Goal: Task Accomplishment & Management: Manage account settings

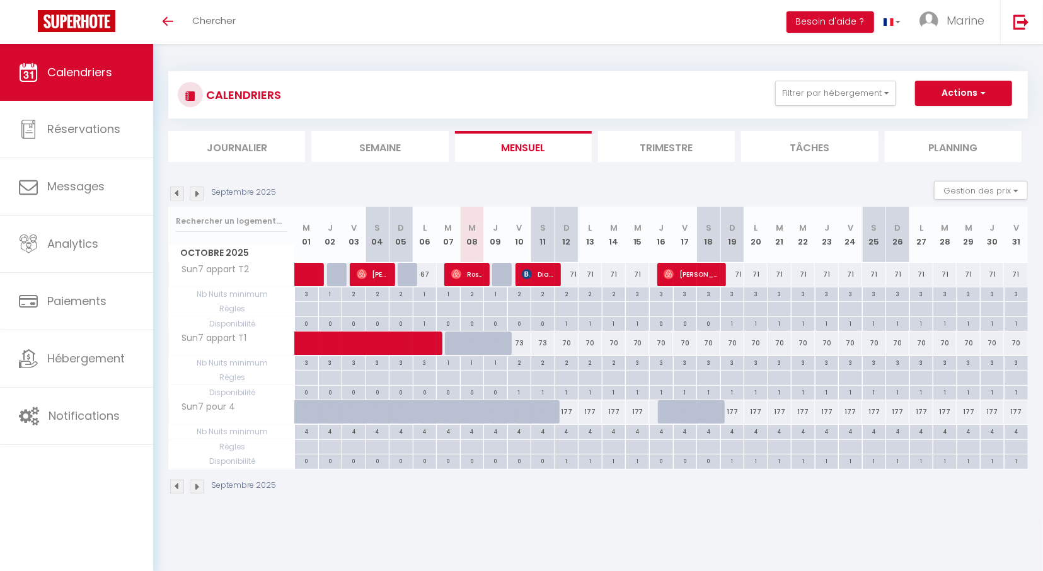
click at [500, 272] on div at bounding box center [504, 275] width 24 height 24
type input "70"
type input "Jeu 09 Octobre 2025"
type input "Ven 10 Octobre 2025"
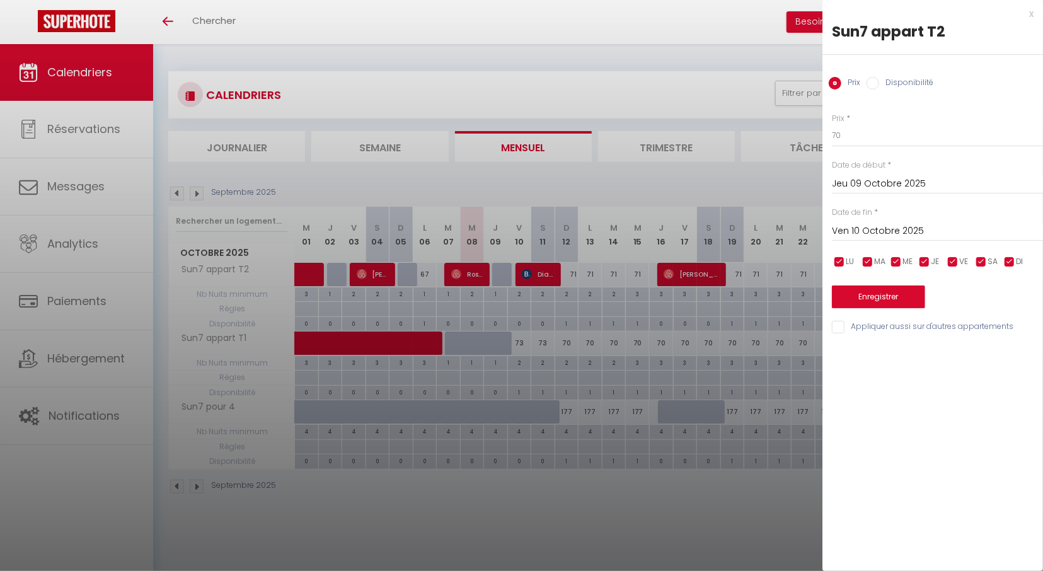
click at [881, 83] on label "Disponibilité" at bounding box center [906, 84] width 54 height 14
click at [879, 83] on input "Disponibilité" at bounding box center [873, 83] width 13 height 13
radio input "true"
radio input "false"
click at [883, 298] on button "Enregistrer" at bounding box center [878, 298] width 93 height 23
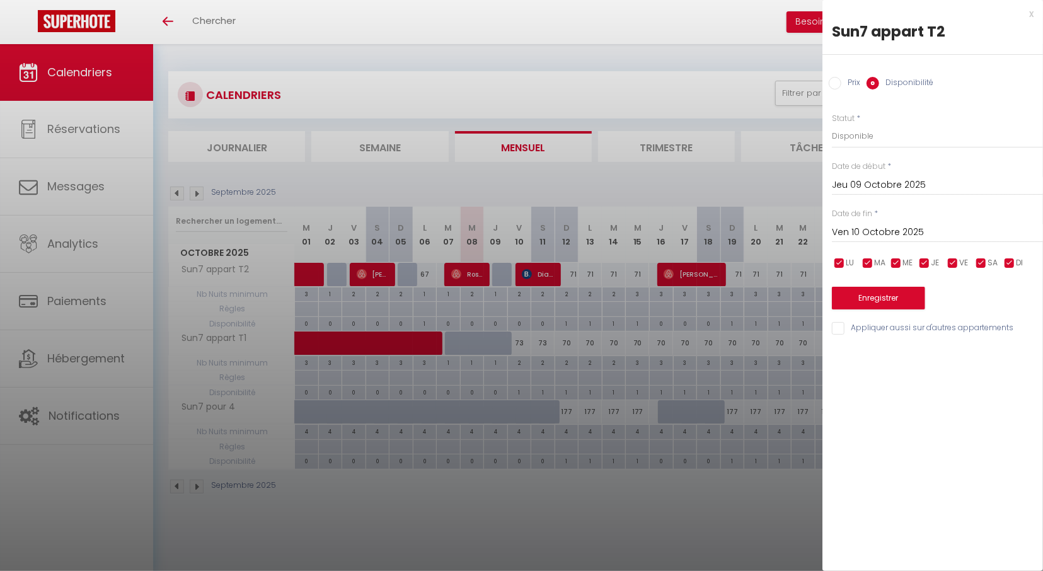
type input "Mer 08 Octobre 2025"
type input "Jeu 09 Octobre 2025"
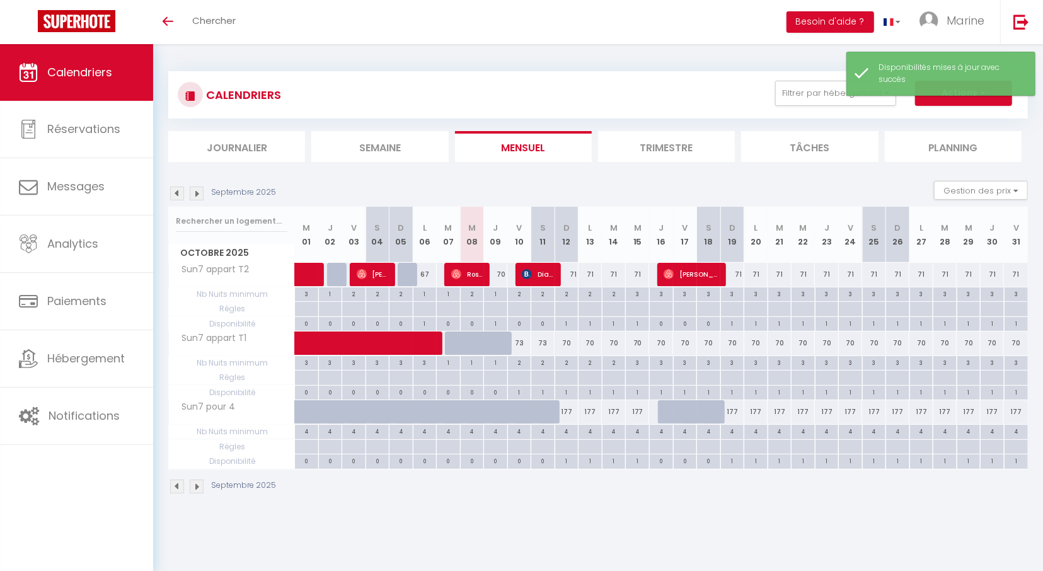
click at [495, 340] on div at bounding box center [504, 350] width 24 height 24
select select "1"
type input "Jeu 09 Octobre 2025"
type input "Ven 10 Octobre 2025"
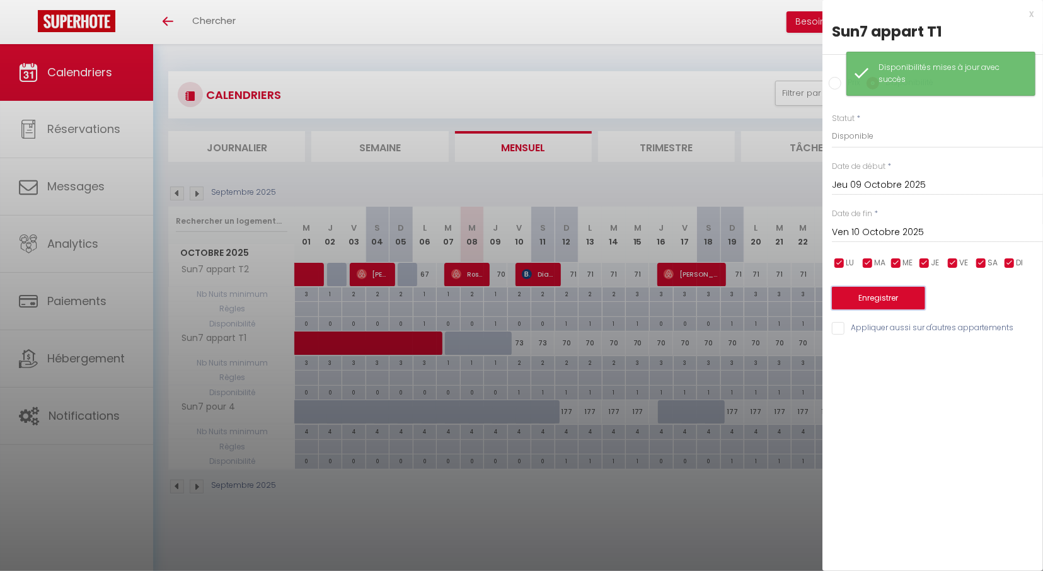
click at [883, 298] on button "Enregistrer" at bounding box center [878, 298] width 93 height 23
type input "Mer 08 Octobre 2025"
type input "Jeu 09 Octobre 2025"
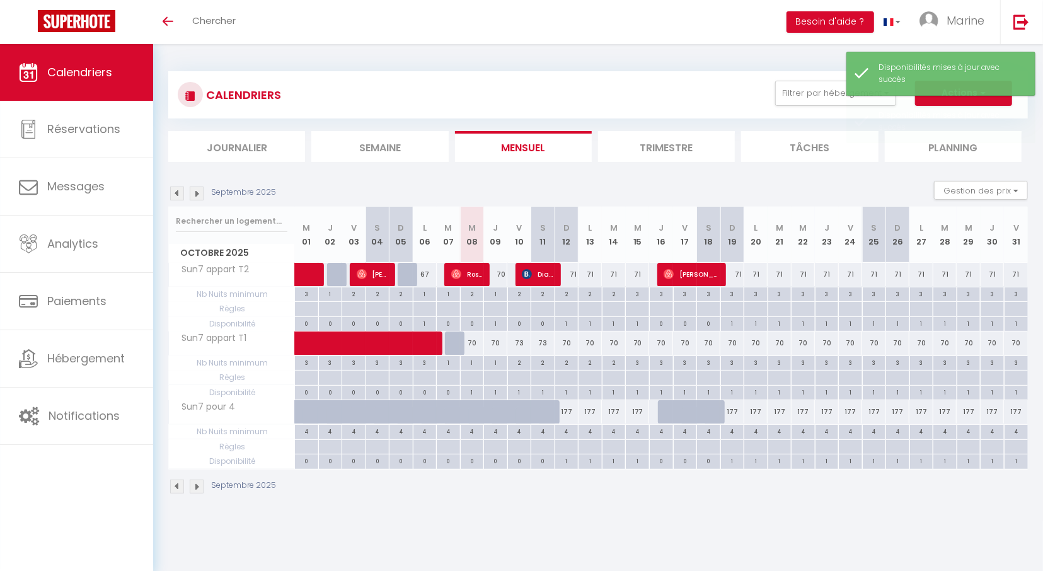
click at [520, 341] on div "73" at bounding box center [519, 343] width 24 height 23
select select "1"
type input "Ven 10 Octobre 2025"
type input "[DATE]"
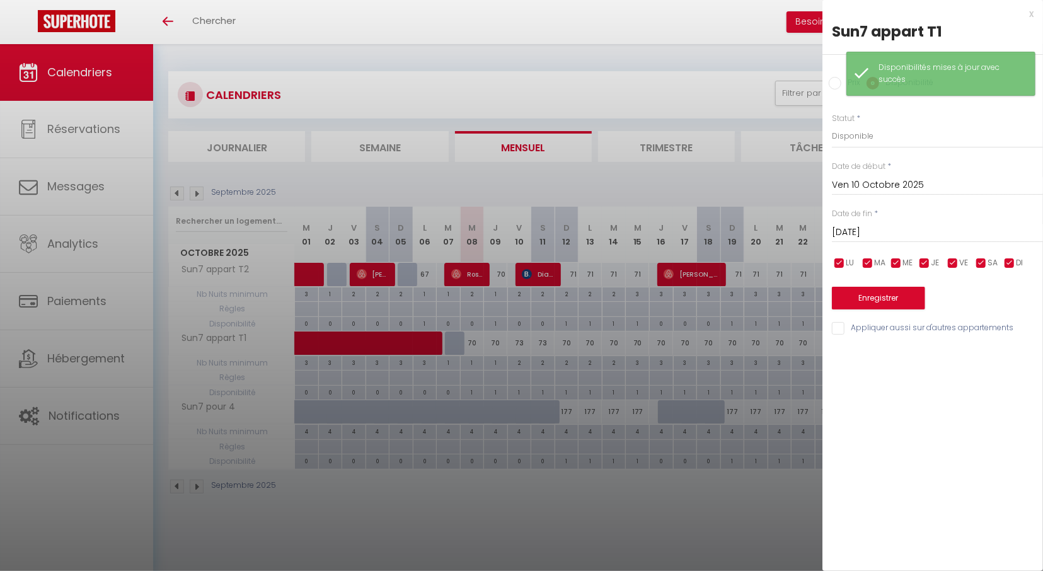
click at [836, 83] on input "Prix" at bounding box center [835, 83] width 13 height 13
radio input "true"
radio input "false"
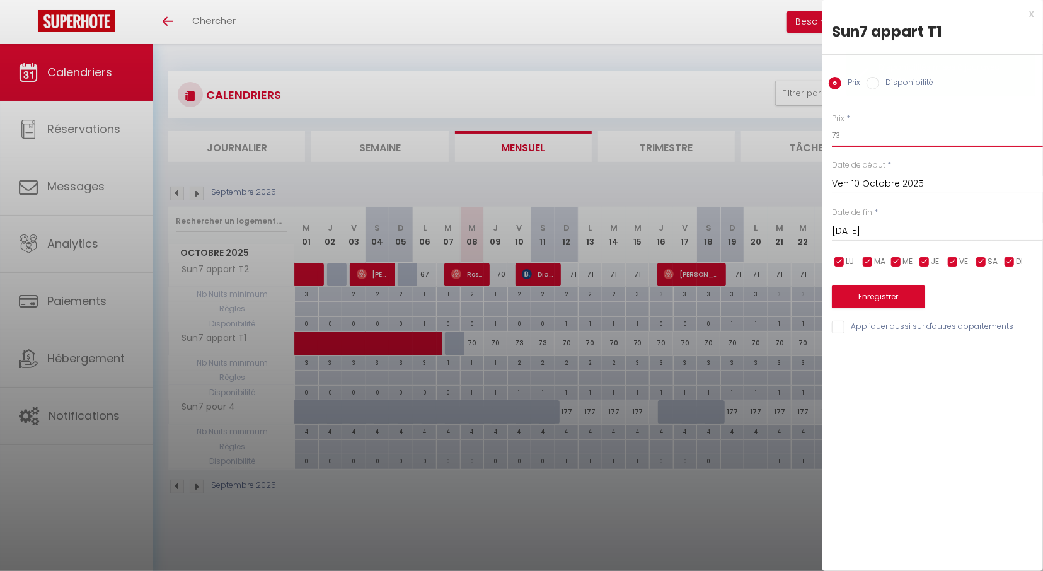
click at [852, 133] on input "73" at bounding box center [937, 135] width 211 height 23
type input "72"
click at [877, 296] on button "Enregistrer" at bounding box center [878, 297] width 93 height 23
type input "Jeu 09 Octobre 2025"
type input "Ven 10 Octobre 2025"
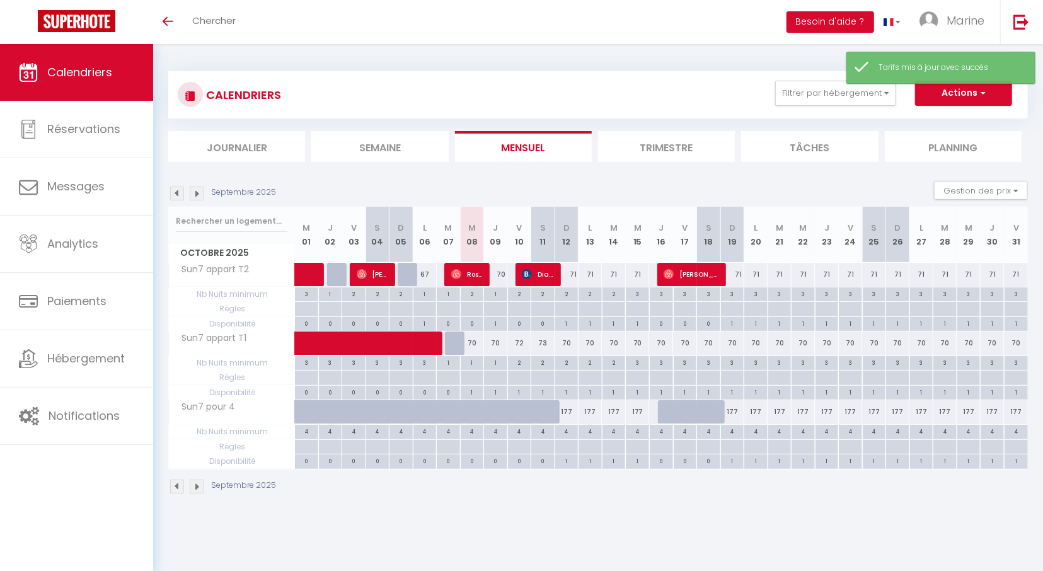
click at [546, 345] on div "73" at bounding box center [543, 343] width 24 height 23
type input "73"
type input "[DATE]"
type input "Dim 12 Octobre 2025"
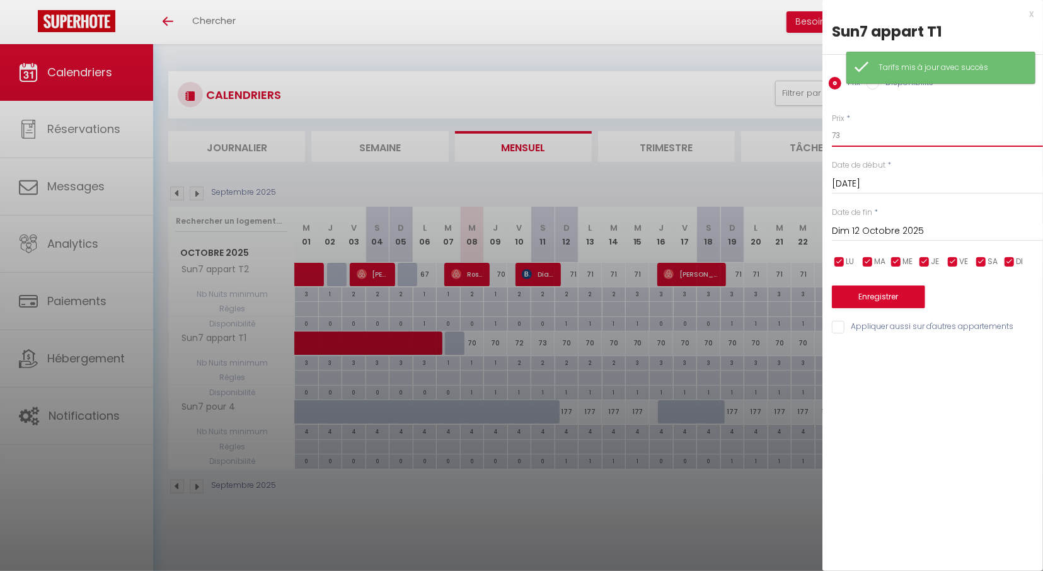
click at [869, 146] on input "73" at bounding box center [937, 135] width 211 height 23
type input "72"
click at [887, 297] on button "Enregistrer" at bounding box center [878, 297] width 93 height 23
type input "Ven 10 Octobre 2025"
type input "[DATE]"
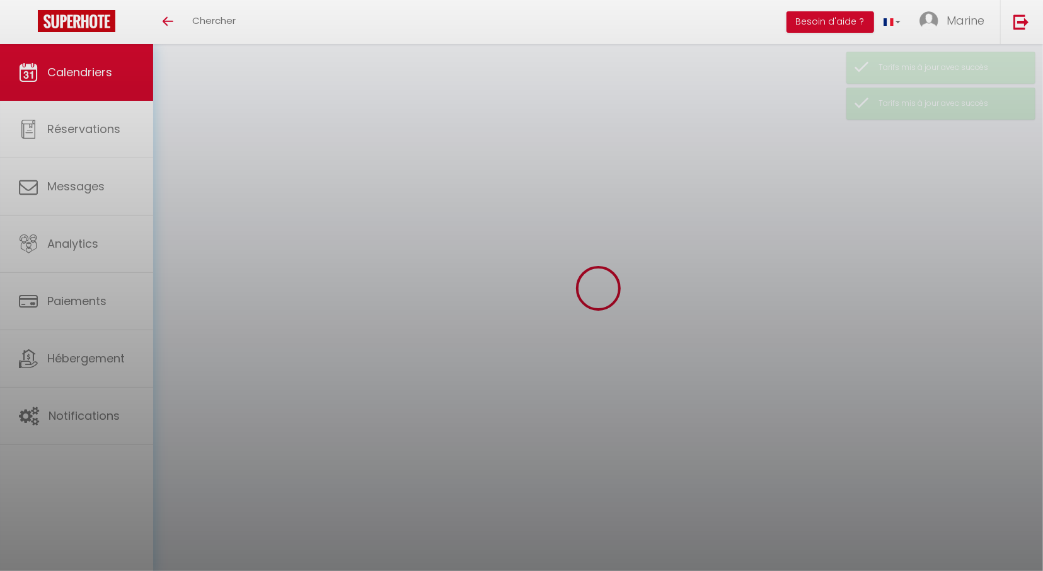
select select
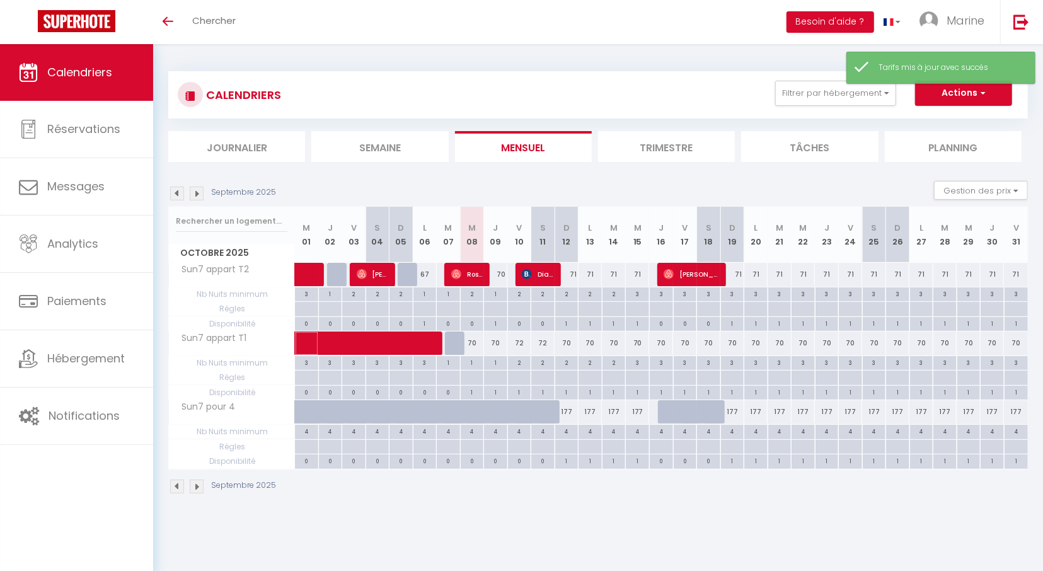
click at [473, 347] on span at bounding box center [396, 344] width 174 height 24
select select "OK"
select select "0"
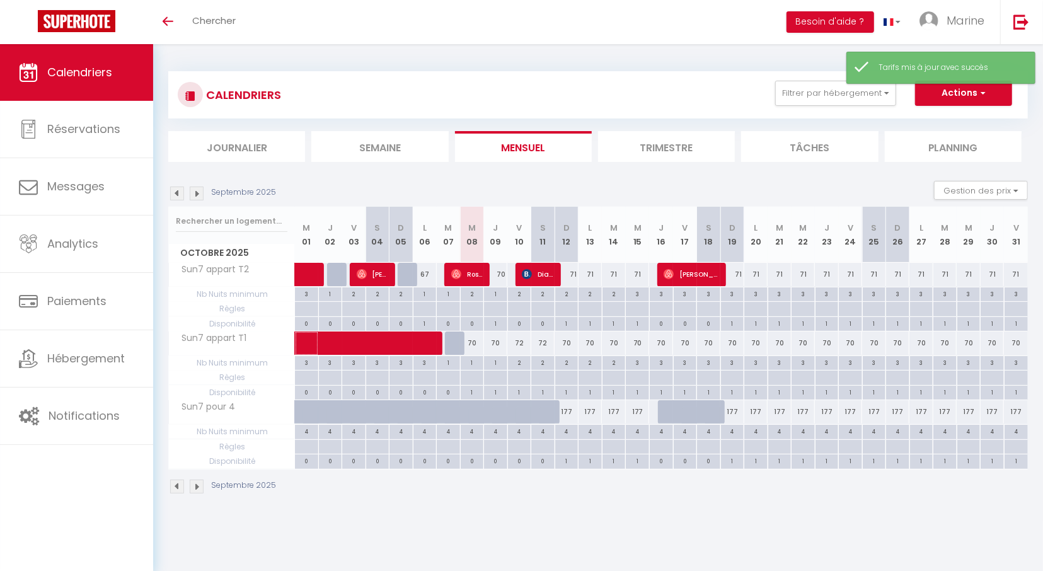
select select "1"
select select
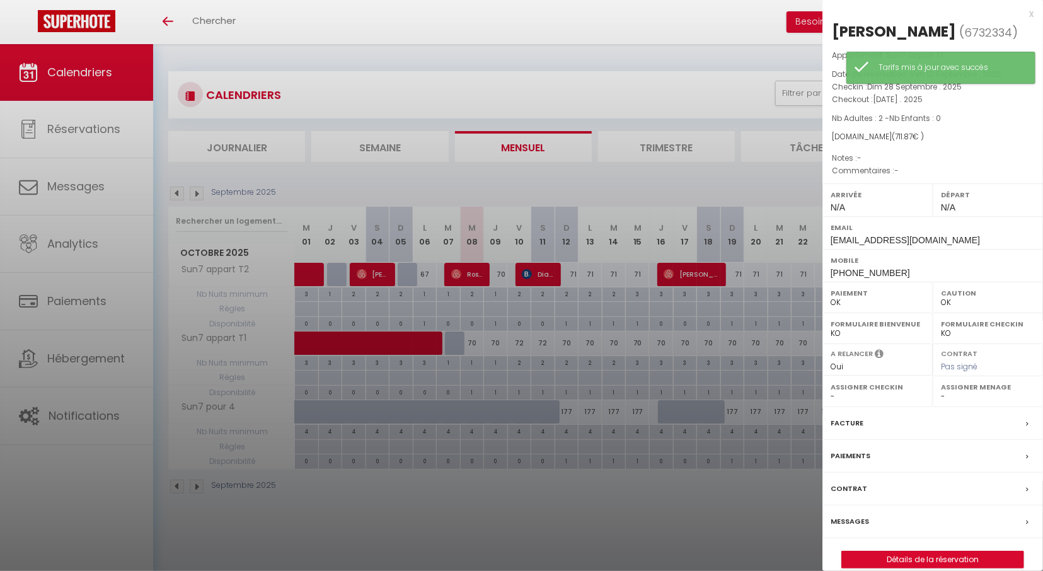
click at [1031, 14] on div "x" at bounding box center [928, 13] width 211 height 15
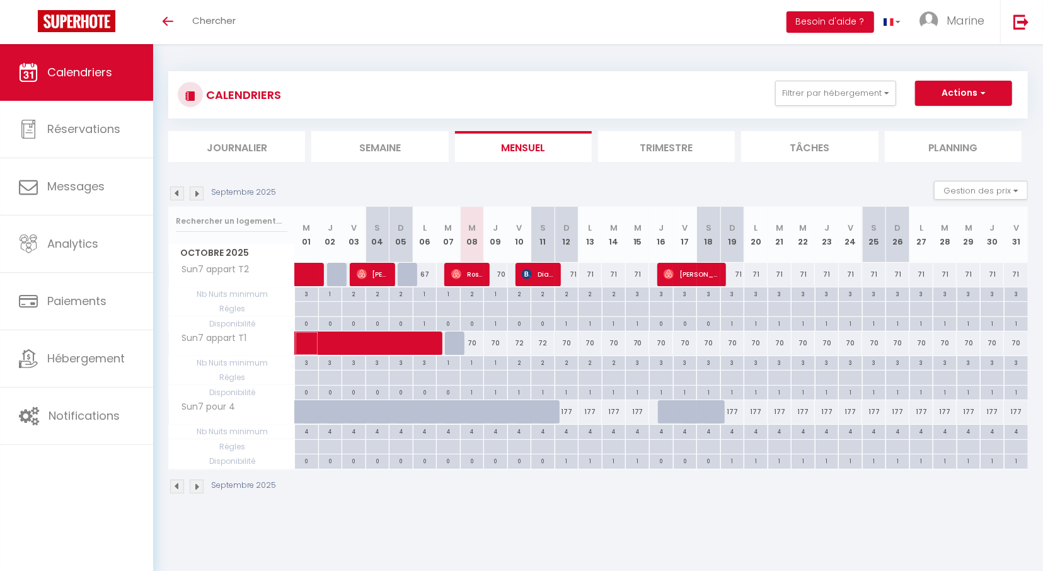
click at [478, 339] on span at bounding box center [396, 344] width 174 height 24
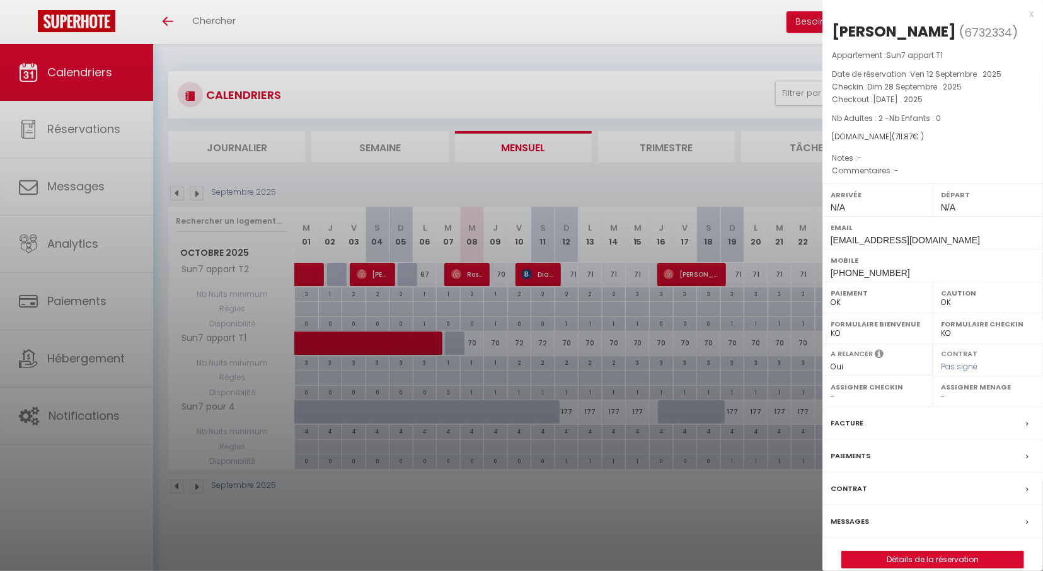
click at [1033, 13] on div "x" at bounding box center [928, 13] width 211 height 15
select select
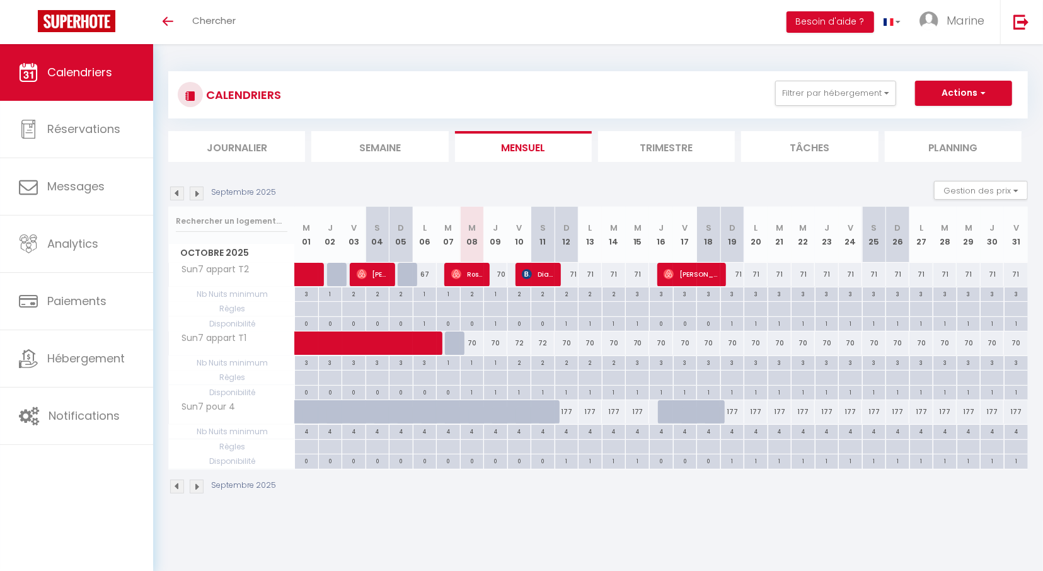
click at [494, 345] on div "70" at bounding box center [496, 343] width 24 height 23
type input "70"
select select "1"
type input "Jeu 09 Octobre 2025"
type input "Ven 10 Octobre 2025"
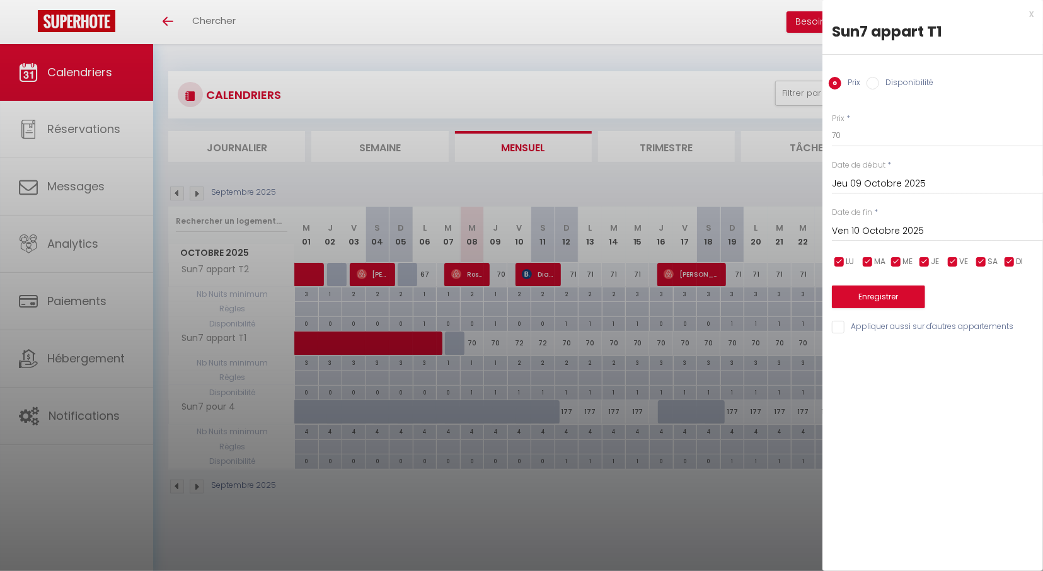
click at [874, 84] on input "Disponibilité" at bounding box center [873, 83] width 13 height 13
radio input "true"
radio input "false"
click at [872, 190] on input "Jeu 09 Octobre 2025" at bounding box center [937, 185] width 211 height 16
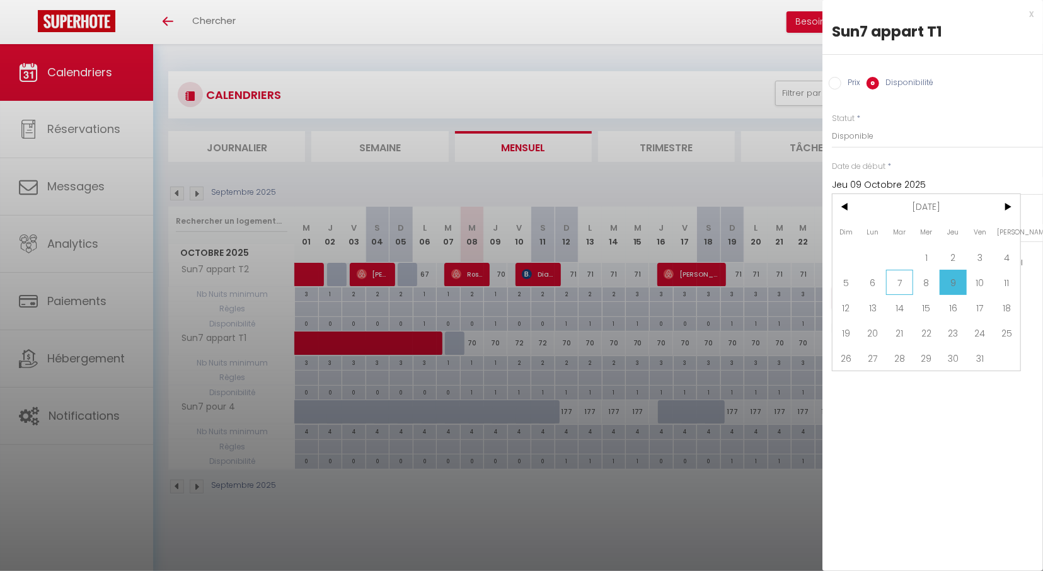
click at [902, 281] on span "7" at bounding box center [899, 282] width 27 height 25
type input "[DATE]"
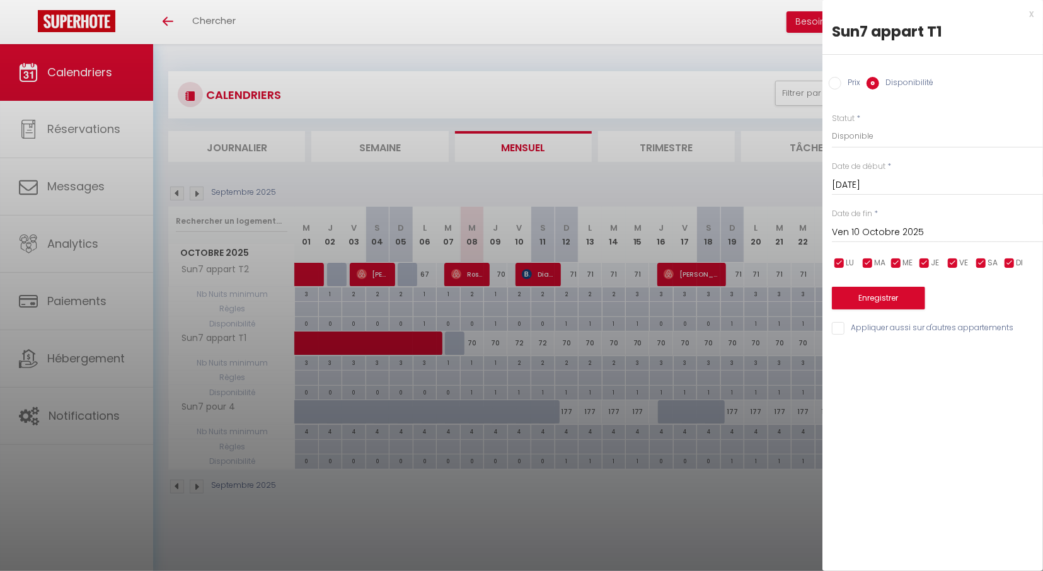
click at [891, 229] on input "Ven 10 Octobre 2025" at bounding box center [937, 232] width 211 height 16
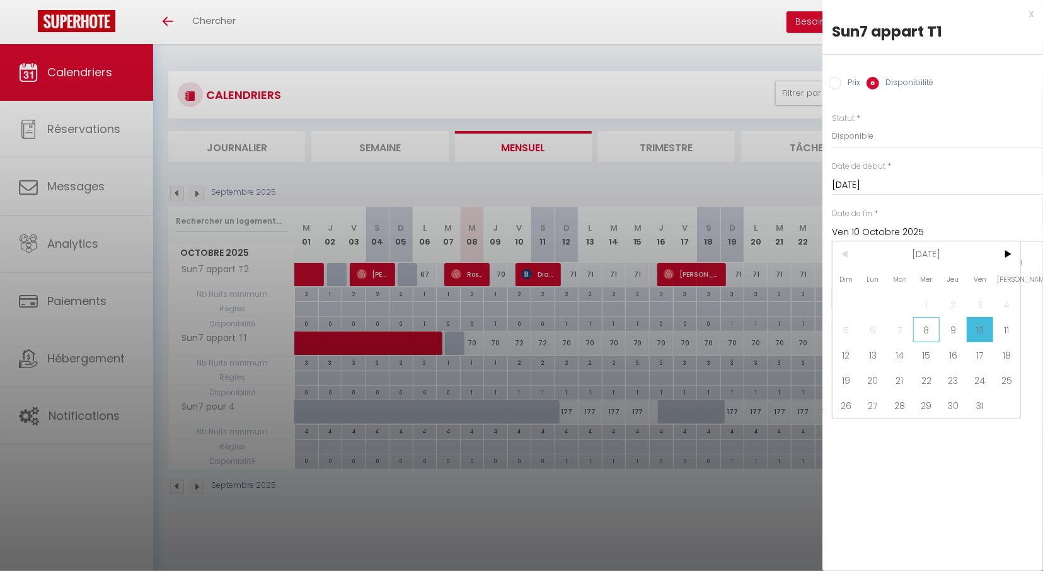
click at [935, 328] on span "8" at bounding box center [926, 329] width 27 height 25
type input "Mer 08 Octobre 2025"
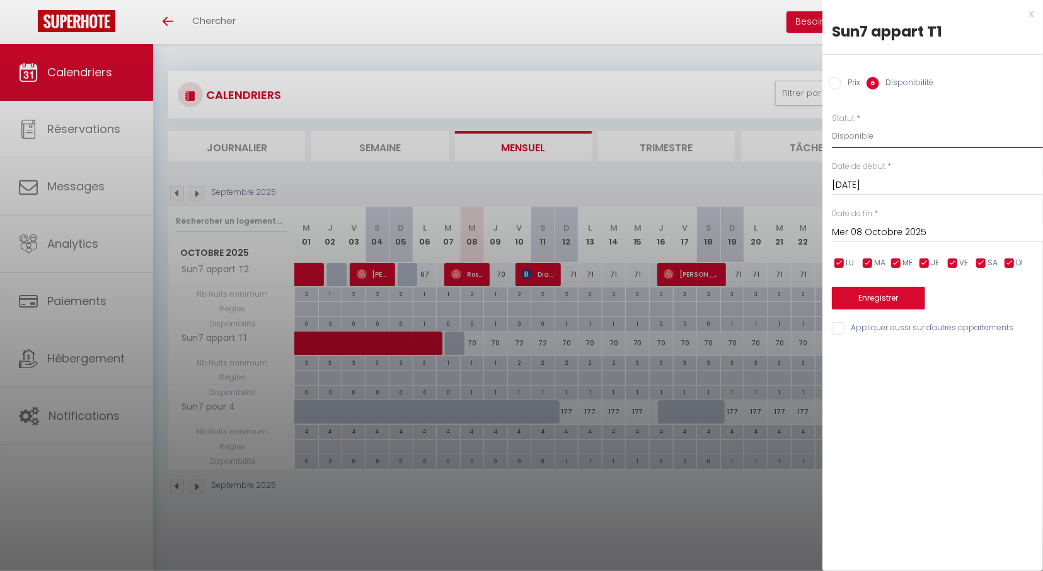
click at [832, 124] on select "Disponible Indisponible" at bounding box center [937, 136] width 211 height 24
select select "0"
click option "Indisponible" at bounding box center [0, 0] width 0 height 0
click at [854, 294] on button "Enregistrer" at bounding box center [878, 298] width 93 height 23
type input "Lun 06 Octobre 2025"
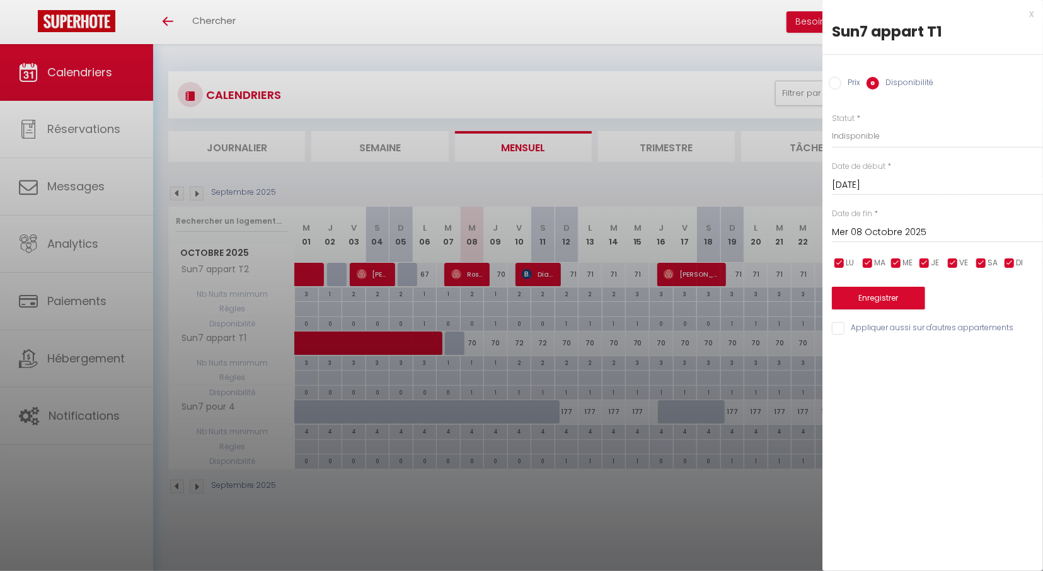
type input "[DATE]"
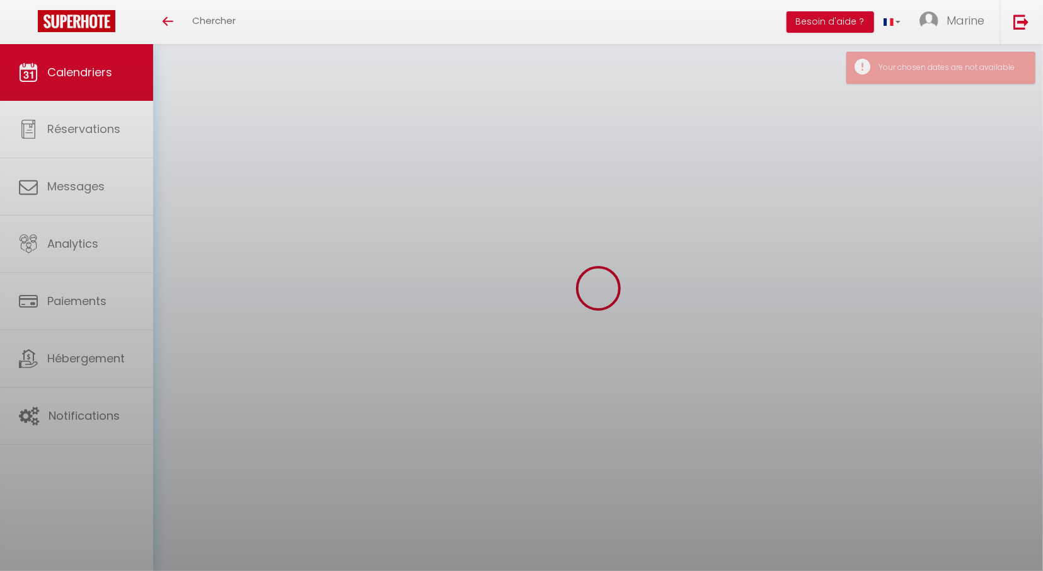
select select "0"
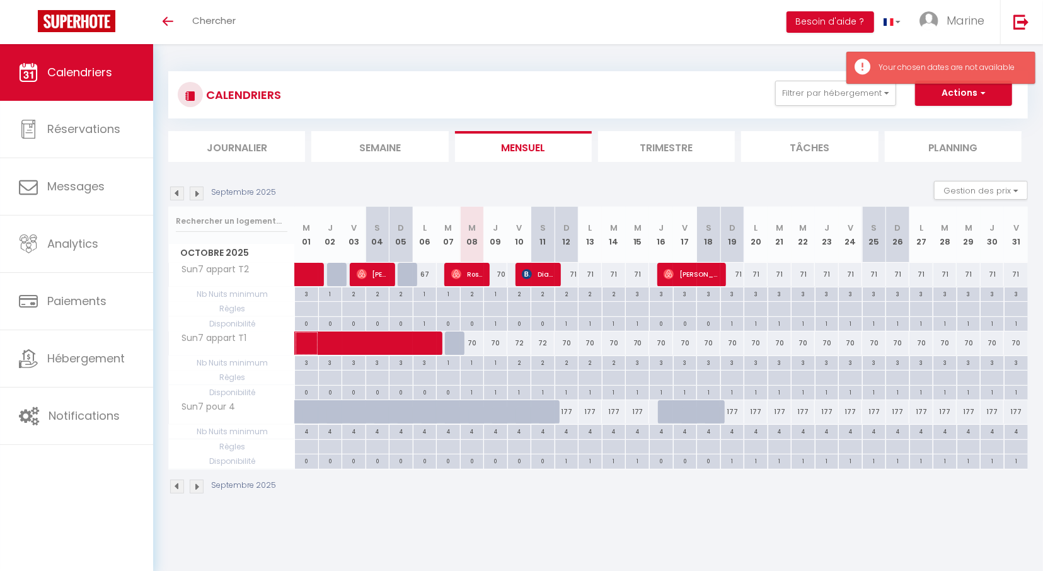
click at [480, 340] on span at bounding box center [396, 344] width 174 height 24
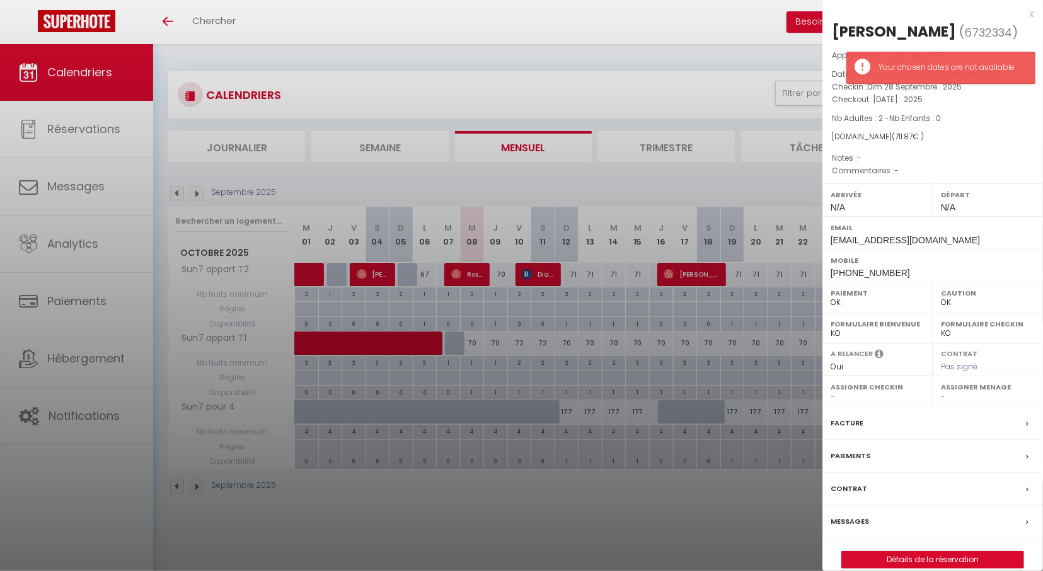
click at [1033, 13] on div "x" at bounding box center [928, 13] width 211 height 15
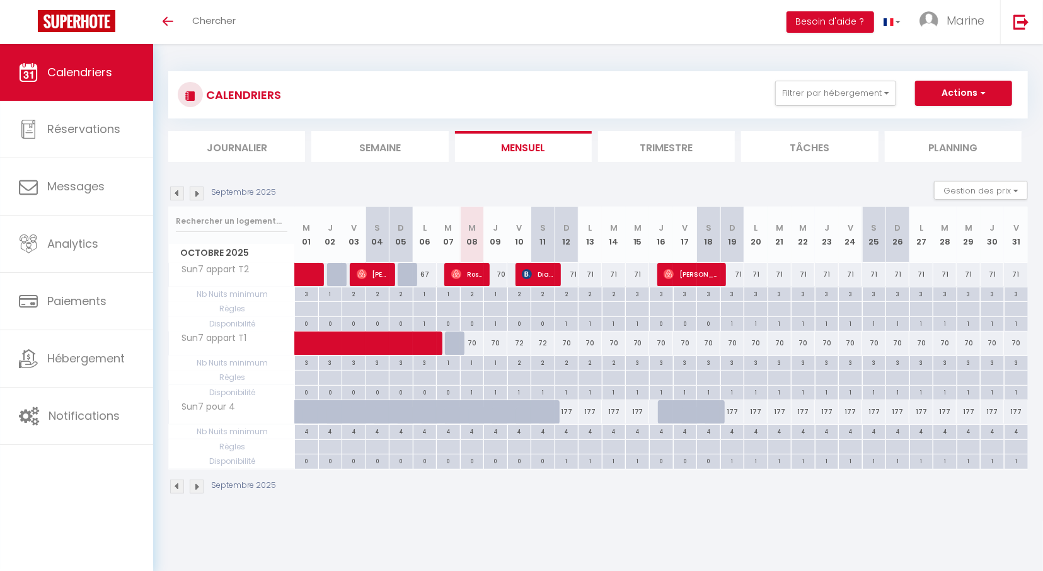
click at [498, 344] on div "70" at bounding box center [496, 343] width 24 height 23
type input "Jeu 09 Octobre 2025"
type input "Ven 10 Octobre 2025"
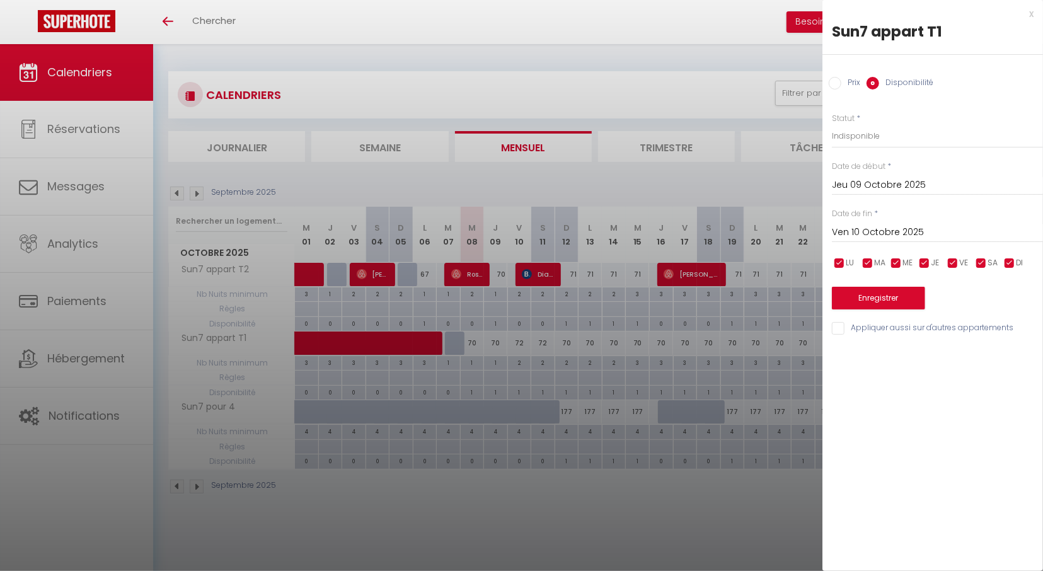
click at [854, 187] on input "Jeu 09 Octobre 2025" at bounding box center [937, 185] width 211 height 16
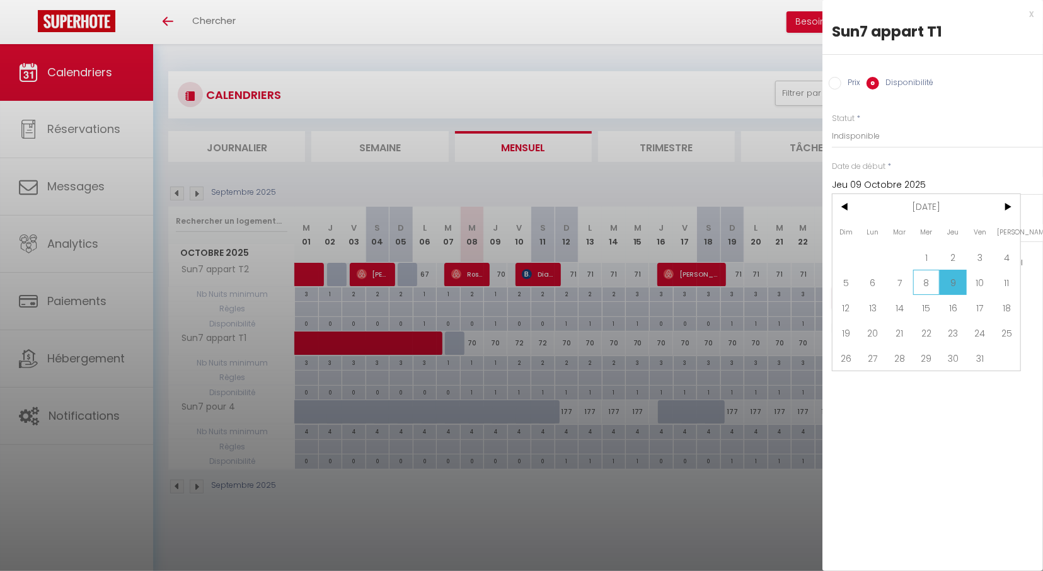
click at [927, 285] on span "8" at bounding box center [926, 282] width 27 height 25
type input "Mer 08 Octobre 2025"
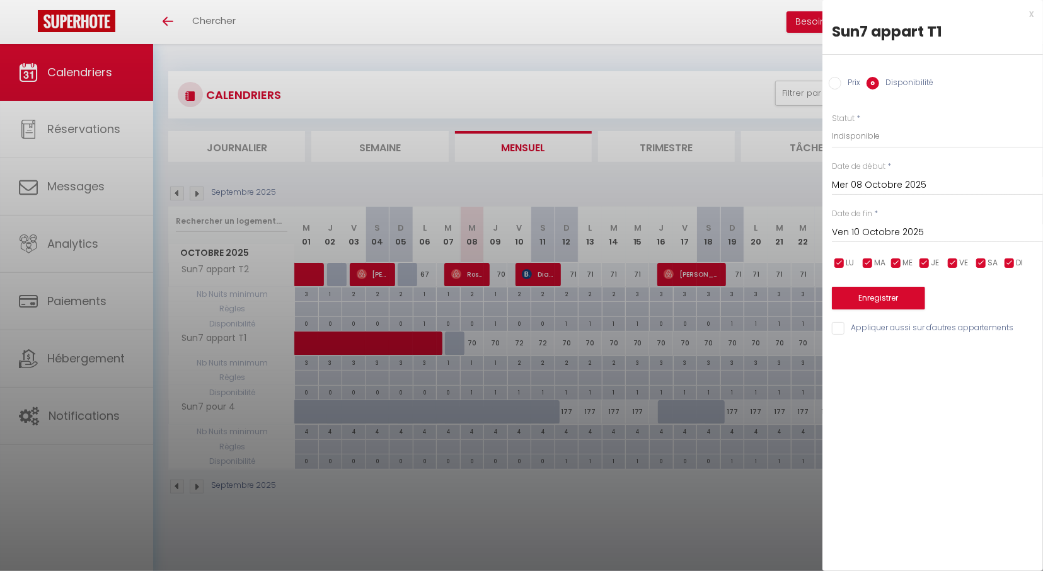
click at [897, 234] on input "Ven 10 Octobre 2025" at bounding box center [937, 232] width 211 height 16
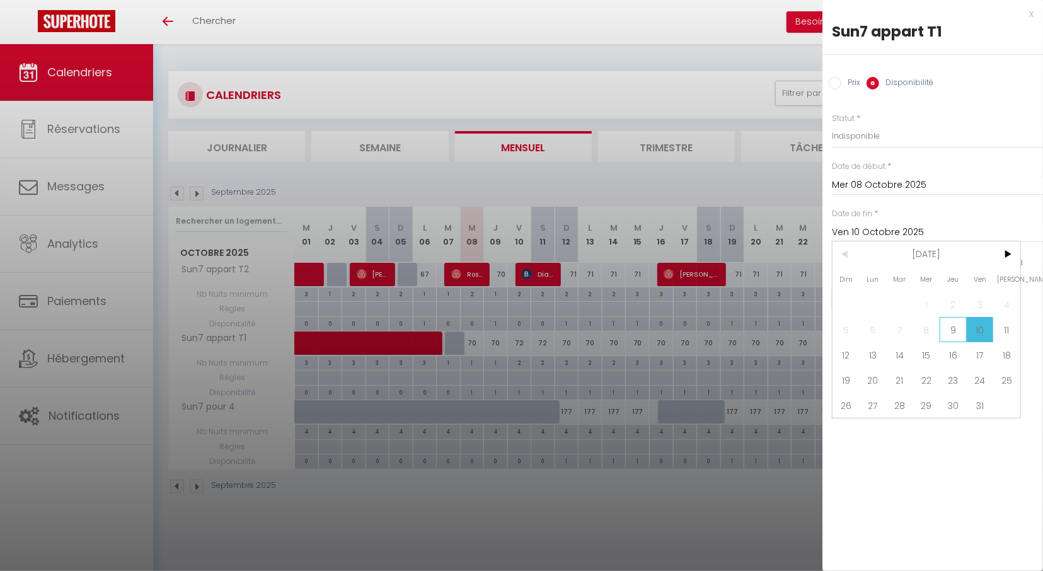
click at [950, 330] on span "9" at bounding box center [953, 329] width 27 height 25
type input "Jeu 09 Octobre 2025"
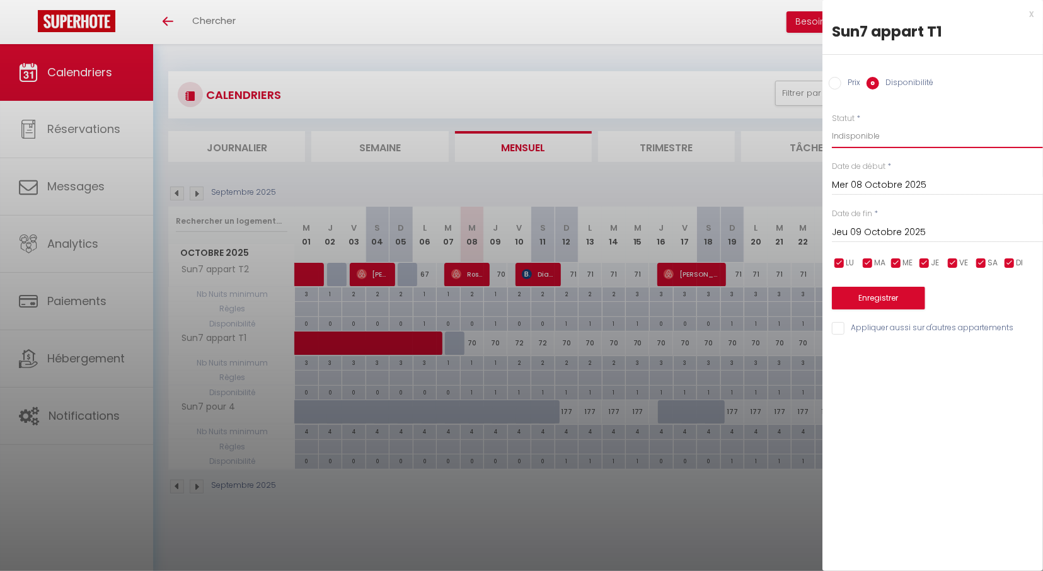
click at [832, 124] on select "Disponible Indisponible" at bounding box center [937, 136] width 211 height 24
select select "0"
click option "Indisponible" at bounding box center [0, 0] width 0 height 0
drag, startPoint x: 869, startPoint y: 291, endPoint x: 869, endPoint y: 303, distance: 12.6
click at [869, 298] on button "Enregistrer" at bounding box center [878, 298] width 93 height 23
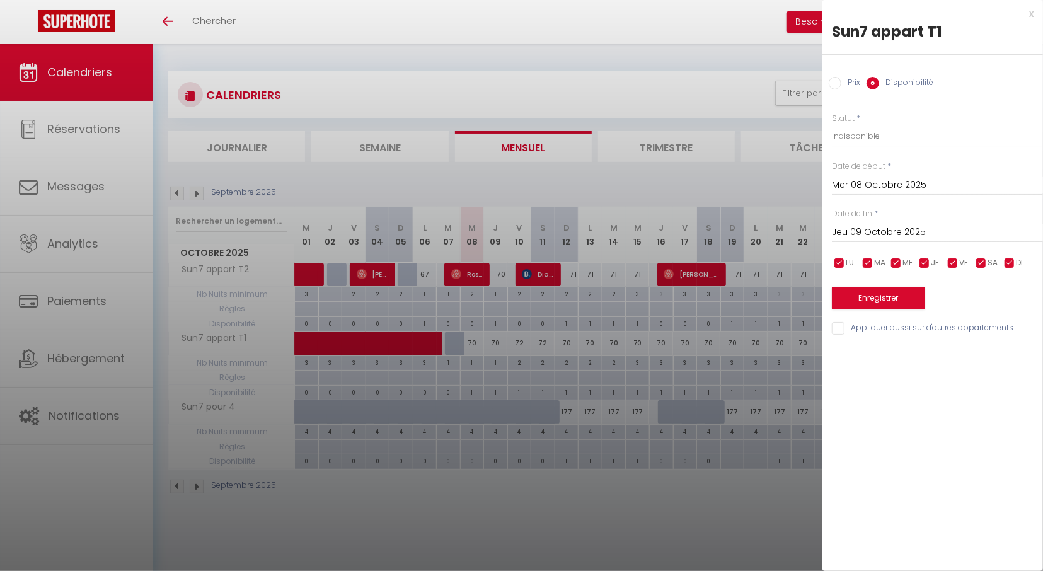
type input "[DATE]"
type input "Mer 08 Octobre 2025"
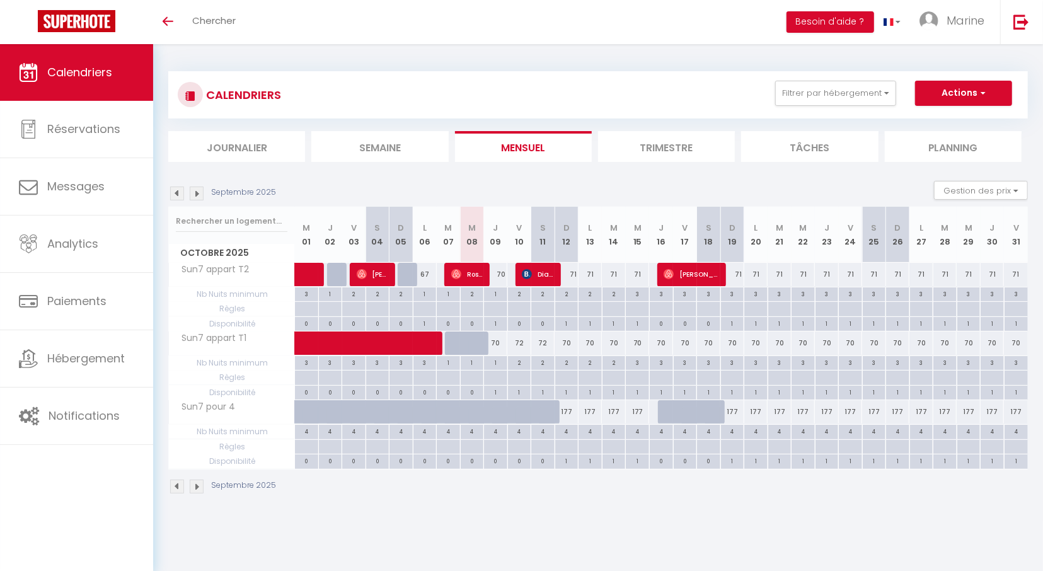
click at [425, 277] on div "67" at bounding box center [425, 274] width 24 height 23
select select "1"
type input "Lun 06 Octobre 2025"
type input "[DATE]"
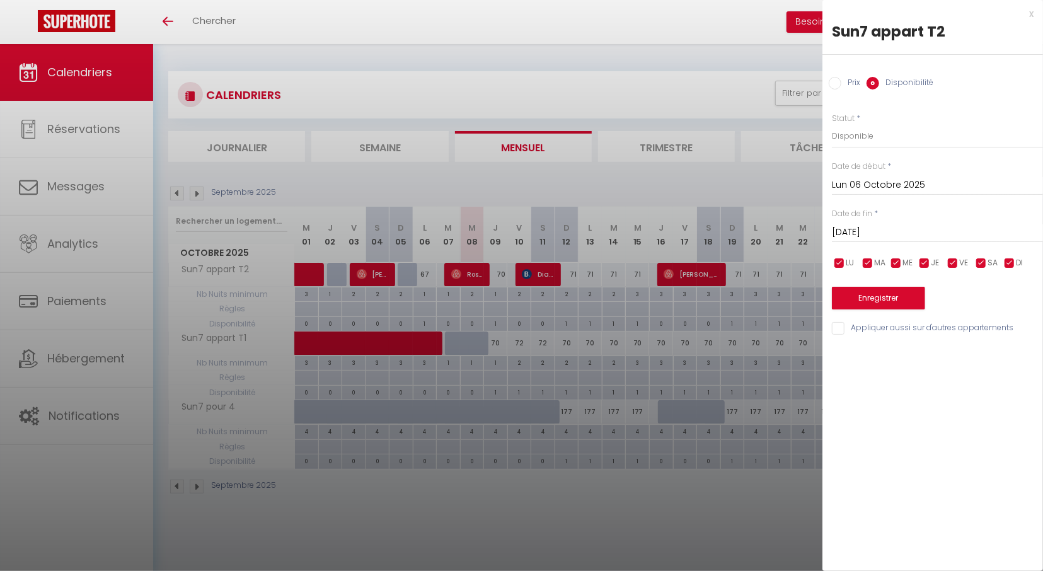
click at [1033, 14] on div "x" at bounding box center [928, 13] width 211 height 15
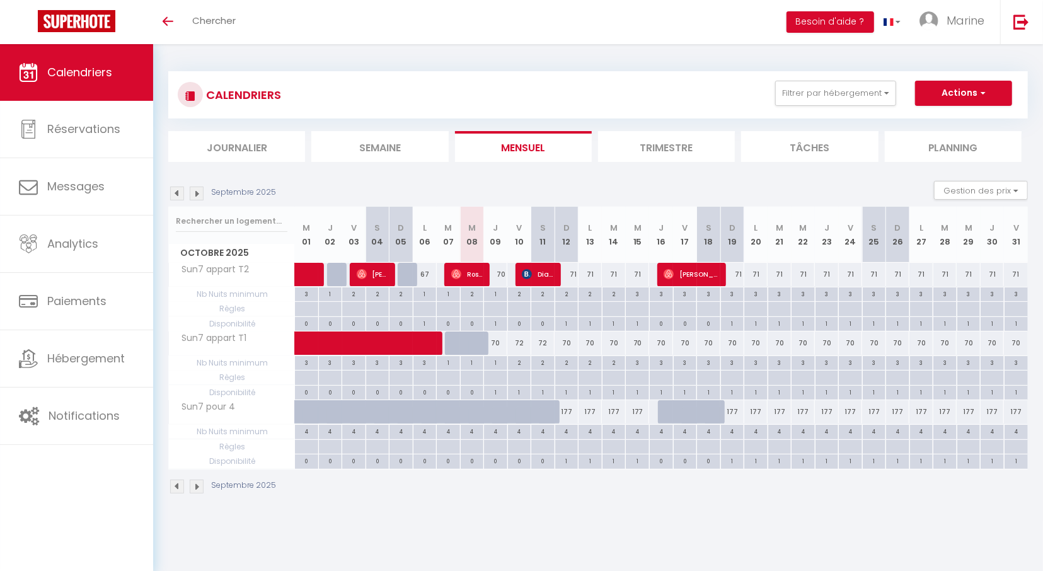
click at [500, 277] on div "70" at bounding box center [496, 274] width 24 height 23
type input "70"
select select "1"
type input "Jeu 09 Octobre 2025"
type input "Ven 10 Octobre 2025"
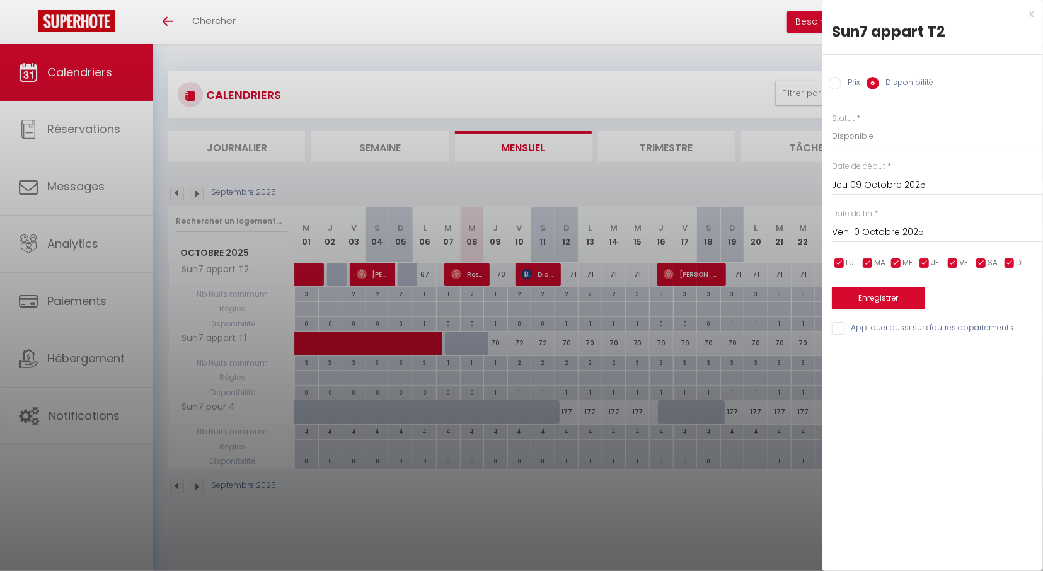
click at [847, 79] on label "Prix" at bounding box center [850, 84] width 19 height 14
click at [841, 79] on input "Prix" at bounding box center [835, 83] width 13 height 13
radio input "true"
radio input "false"
drag, startPoint x: 865, startPoint y: 140, endPoint x: 781, endPoint y: 132, distance: 84.2
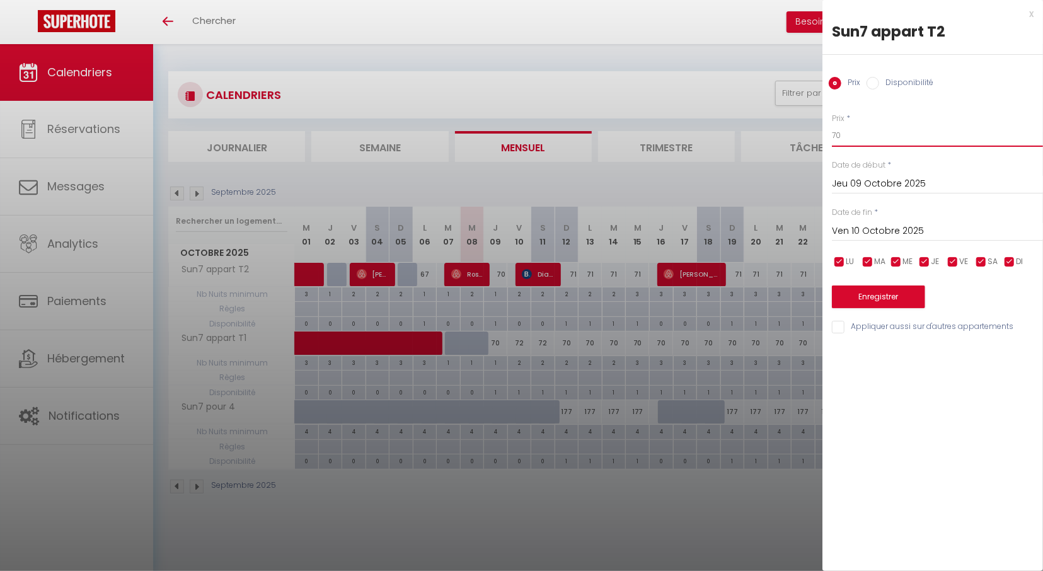
click at [832, 133] on input "70" at bounding box center [937, 135] width 211 height 23
type input "67"
click at [896, 288] on button "Enregistrer" at bounding box center [878, 297] width 93 height 23
type input "Mer 08 Octobre 2025"
type input "Jeu 09 Octobre 2025"
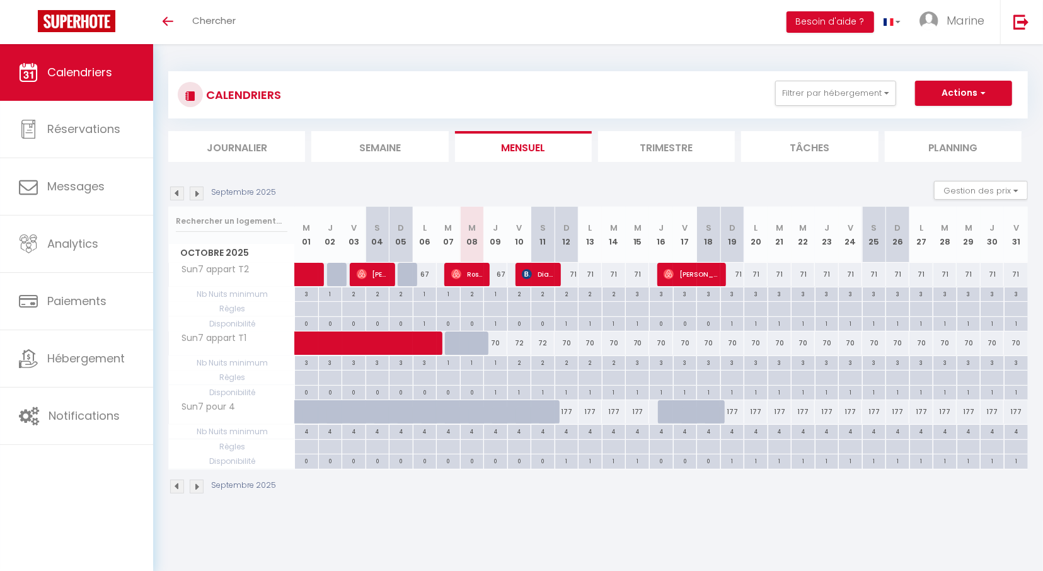
click at [501, 277] on div "67" at bounding box center [496, 274] width 24 height 23
type input "67"
type input "Jeu 09 Octobre 2025"
type input "Ven 10 Octobre 2025"
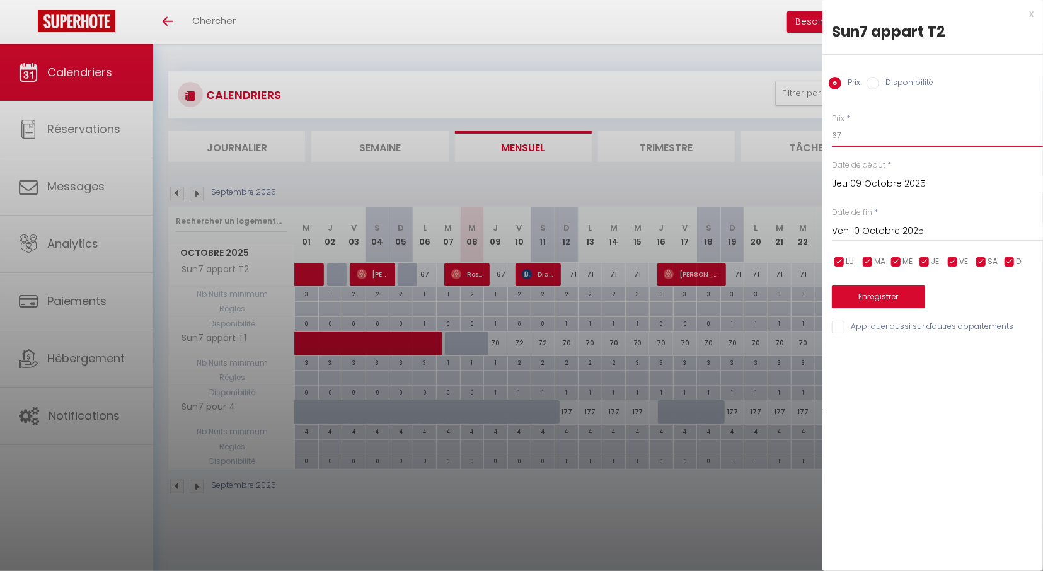
click at [847, 137] on input "67" at bounding box center [937, 135] width 211 height 23
type input "65"
click at [894, 297] on button "Enregistrer" at bounding box center [878, 297] width 93 height 23
type input "Mer 08 Octobre 2025"
type input "Jeu 09 Octobre 2025"
